Goal: Task Accomplishment & Management: Manage account settings

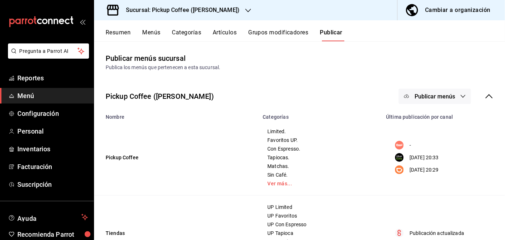
click at [196, 9] on h3 "Sucursal: Pickup Coffee (Homero)" at bounding box center [179, 10] width 119 height 9
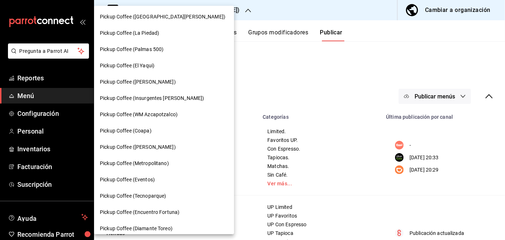
click at [166, 53] on div "Pickup Coffee (Palmas 500)" at bounding box center [164, 49] width 140 height 16
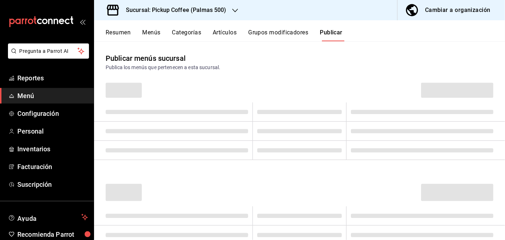
click at [437, 8] on div "Cambiar a organización" at bounding box center [458, 10] width 66 height 10
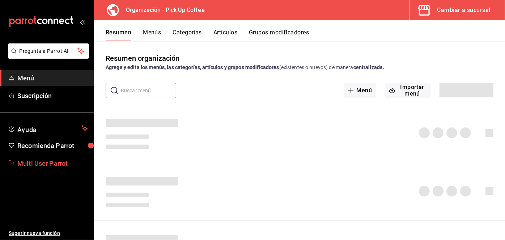
click at [63, 163] on span "Multi User Parrot" at bounding box center [52, 164] width 71 height 10
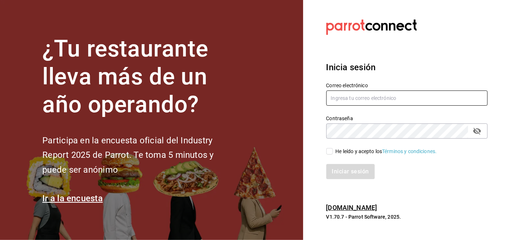
click at [372, 97] on input "text" at bounding box center [408, 97] width 162 height 15
type input "multiuser@pickup.com"
click at [331, 148] on input "He leído y acepto los Términos y condiciones." at bounding box center [330, 151] width 7 height 7
checkbox input "true"
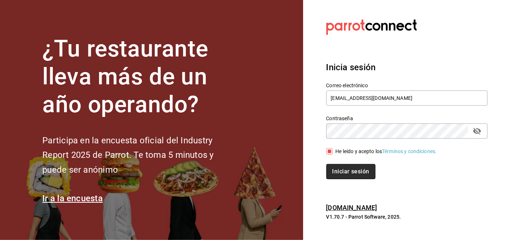
click at [337, 164] on button "Iniciar sesión" at bounding box center [351, 171] width 49 height 15
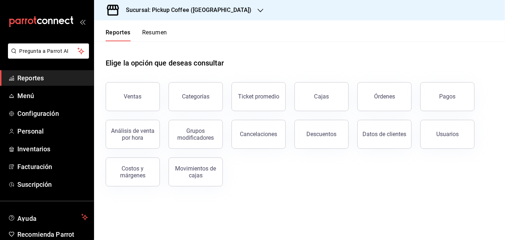
click at [202, 8] on h3 "Sucursal: Pickup Coffee ([GEOGRAPHIC_DATA])" at bounding box center [186, 10] width 132 height 9
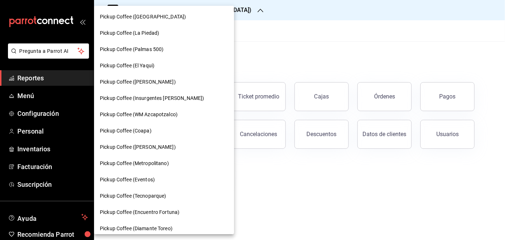
click at [26, 97] on div at bounding box center [252, 120] width 505 height 240
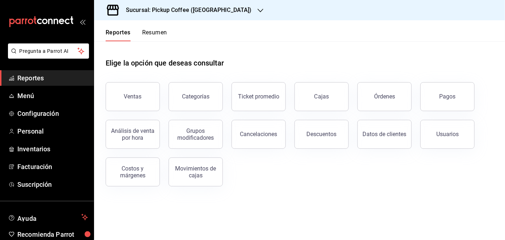
click at [26, 97] on div "Pickup Coffee (Las Flores) Pickup Coffee (La Piedad) Pickup Coffee (Palmas 500)…" at bounding box center [252, 120] width 505 height 240
click at [25, 96] on span "Menú" at bounding box center [52, 96] width 71 height 10
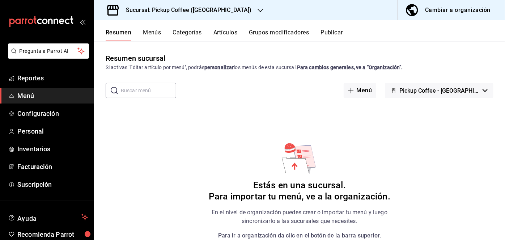
click at [427, 8] on div "Cambiar a organización" at bounding box center [458, 10] width 66 height 10
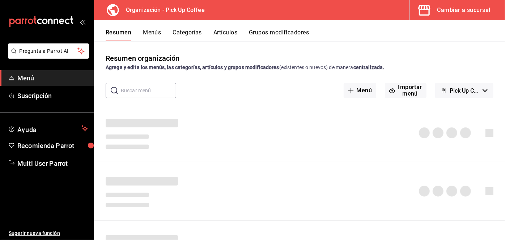
click at [157, 34] on button "Menús" at bounding box center [152, 35] width 18 height 12
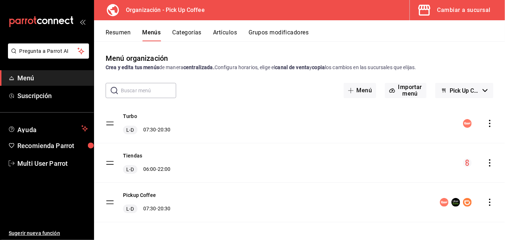
click at [486, 161] on icon "actions" at bounding box center [489, 162] width 7 height 7
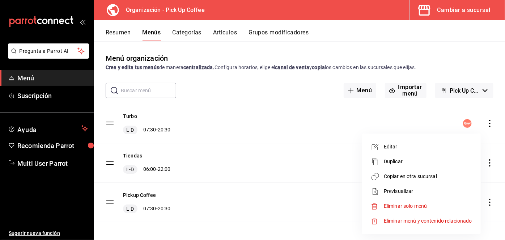
click at [445, 163] on span "Duplicar" at bounding box center [428, 162] width 88 height 8
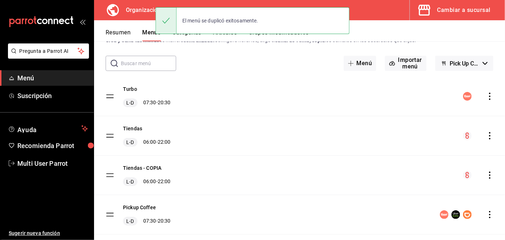
scroll to position [42, 0]
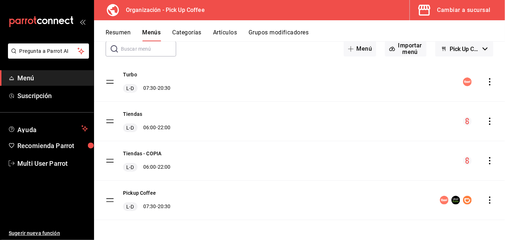
click at [486, 160] on icon "actions" at bounding box center [489, 160] width 7 height 7
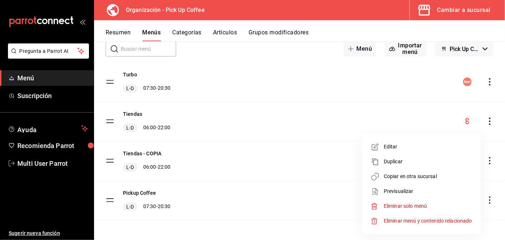
click at [397, 205] on span "Eliminar solo menú" at bounding box center [405, 206] width 43 height 6
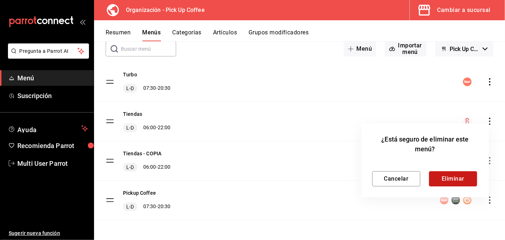
click at [438, 176] on button "Eliminar" at bounding box center [453, 178] width 48 height 15
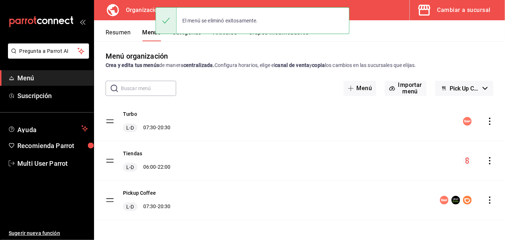
click at [486, 158] on icon "actions" at bounding box center [489, 160] width 7 height 7
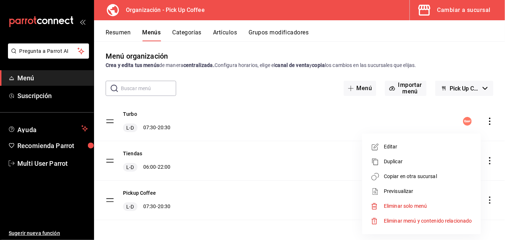
click at [405, 178] on span "Copiar en otra sucursal" at bounding box center [428, 177] width 88 height 8
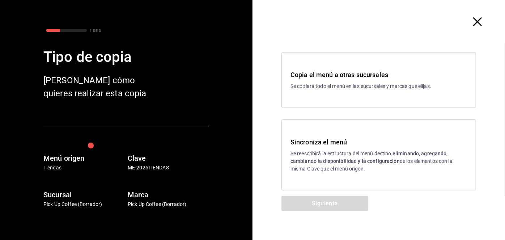
click at [364, 80] on div "Copia el menú a otras sucursales Se copiará todo el menú en las sucursales y ma…" at bounding box center [379, 80] width 177 height 20
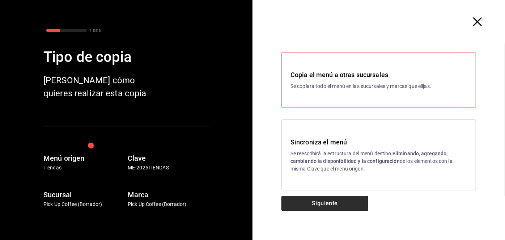
click at [307, 201] on button "Siguiente" at bounding box center [325, 203] width 87 height 15
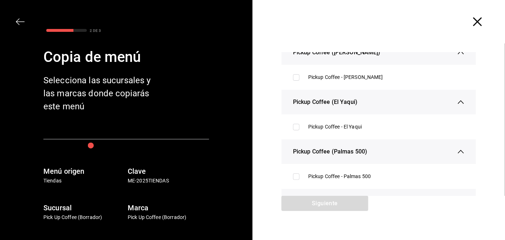
scroll to position [111, 0]
click at [293, 176] on input "checkbox" at bounding box center [296, 176] width 7 height 7
checkbox input "true"
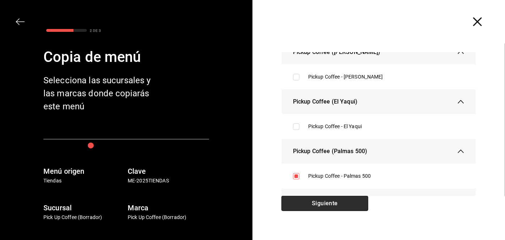
click at [319, 198] on button "Siguiente" at bounding box center [325, 203] width 87 height 15
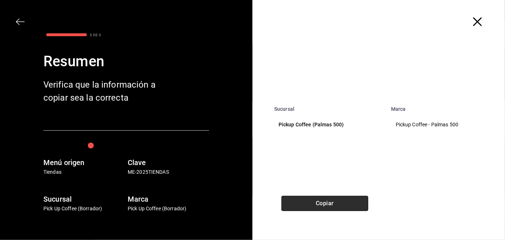
click at [319, 198] on button "Copiar" at bounding box center [325, 203] width 87 height 15
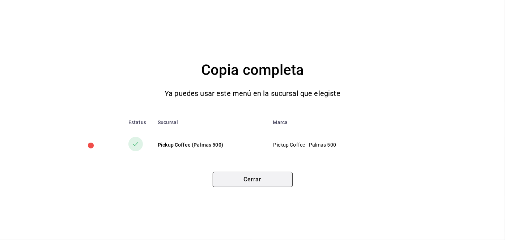
click at [254, 182] on button "Cerrar" at bounding box center [253, 179] width 80 height 15
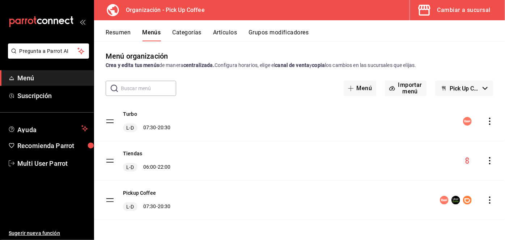
click at [450, 7] on div "Cambiar a sucursal" at bounding box center [464, 10] width 53 height 10
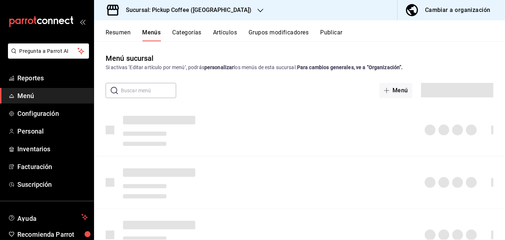
click at [181, 10] on h3 "Sucursal: Pickup Coffee ([GEOGRAPHIC_DATA])" at bounding box center [186, 10] width 132 height 9
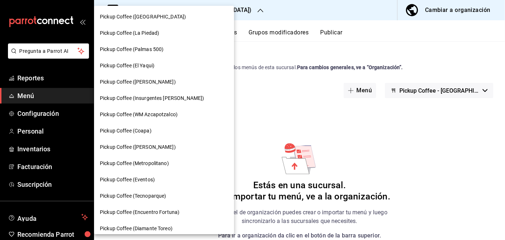
click at [157, 47] on span "Pickup Coffee (Palmas 500)" at bounding box center [132, 50] width 64 height 8
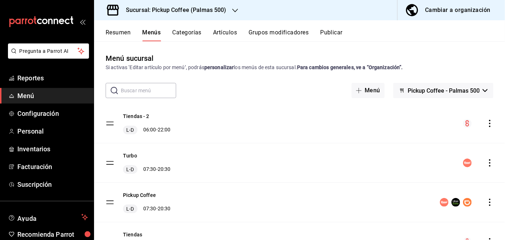
click at [486, 120] on icon "actions" at bounding box center [489, 123] width 7 height 7
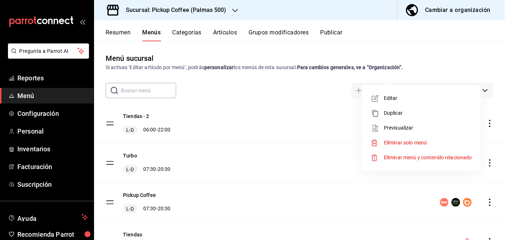
scroll to position [42, 0]
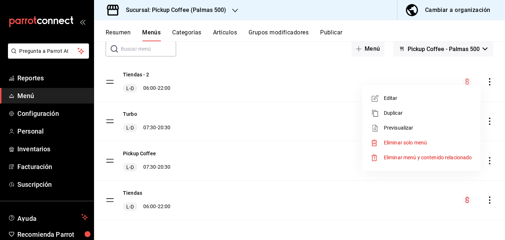
click at [405, 140] on span "Eliminar solo menú" at bounding box center [405, 143] width 43 height 6
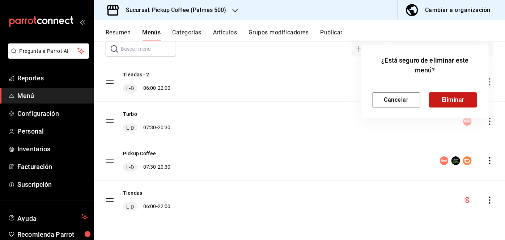
click at [465, 98] on button "Eliminar" at bounding box center [453, 99] width 48 height 15
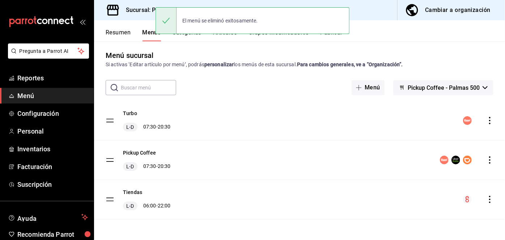
scroll to position [2, 0]
click at [332, 34] on div "El menú se eliminó exitosamente." at bounding box center [253, 20] width 194 height 31
click at [330, 38] on button "Publicar" at bounding box center [331, 35] width 22 height 12
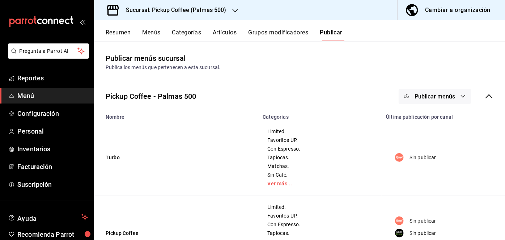
click at [434, 94] on span "Publicar menús" at bounding box center [435, 96] width 41 height 7
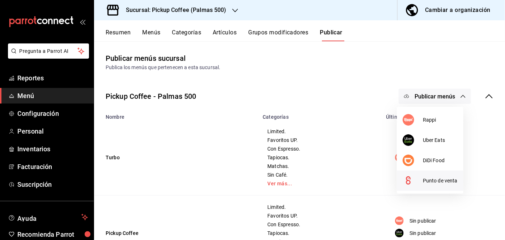
click at [438, 177] on span "Punto de venta" at bounding box center [440, 181] width 35 height 8
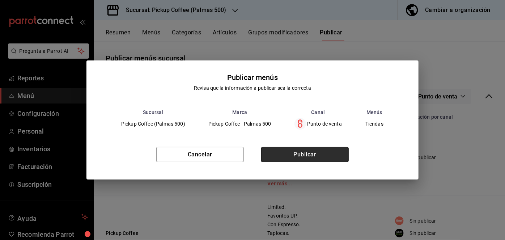
click at [319, 151] on button "Publicar" at bounding box center [305, 154] width 88 height 15
